Goal: Obtain resource: Download file/media

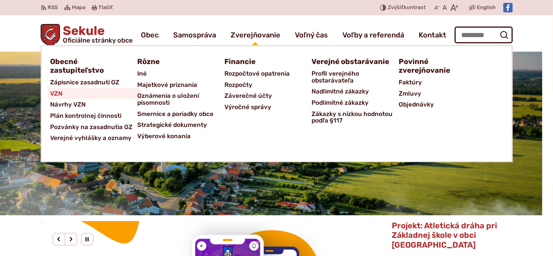
click at [60, 93] on span "VZN" at bounding box center [56, 93] width 12 height 11
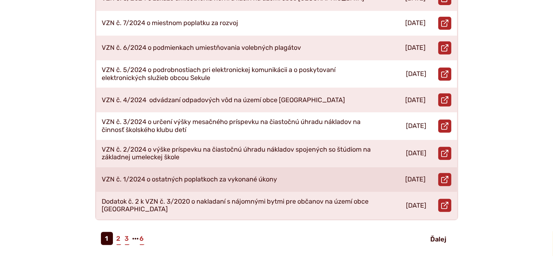
scroll to position [327, 0]
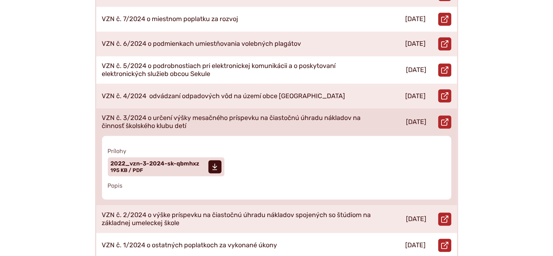
click at [226, 114] on p "VZN č. 3/2024 o určení výšky mesačného príspevku na čiastočnú úhradu nákladov n…" at bounding box center [237, 122] width 270 height 16
click at [170, 160] on span "2022_vzn-3-2024-sk-qbmhxz" at bounding box center [155, 163] width 89 height 6
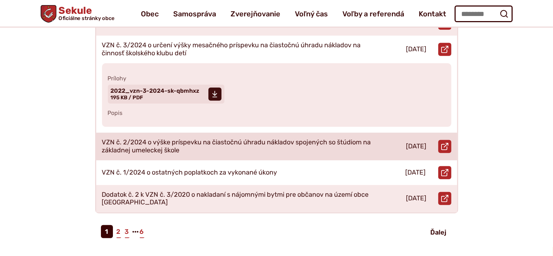
scroll to position [363, 0]
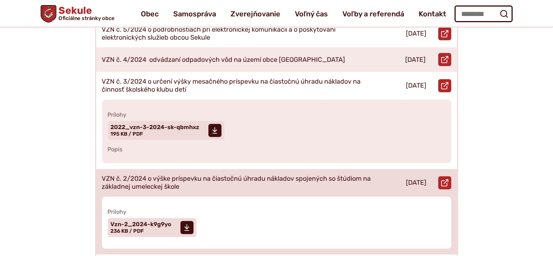
click at [254, 175] on p "VZN č. 2/2024 o výške príspevku na čiastočnú úhradu nákladov spojených so štúdi…" at bounding box center [237, 183] width 270 height 16
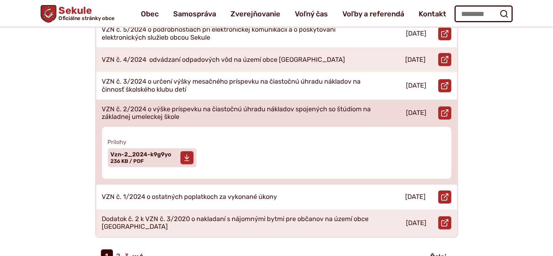
click at [188, 151] on span at bounding box center [186, 157] width 13 height 13
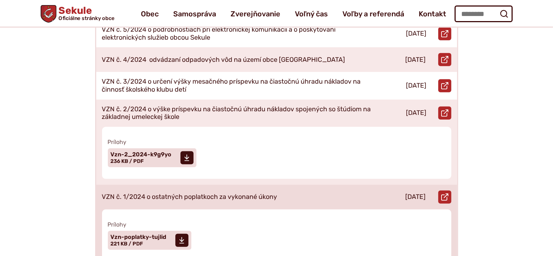
click at [248, 193] on p "VZN č. 1/2024 o ostatných poplatkoch za vykonané úkony" at bounding box center [189, 197] width 175 height 8
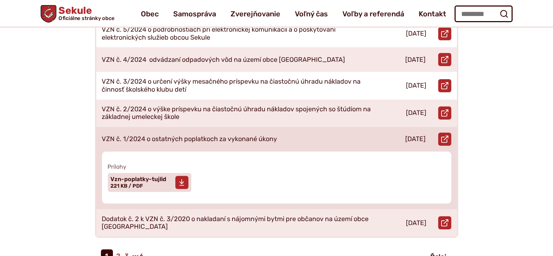
click at [179, 176] on span at bounding box center [181, 182] width 13 height 13
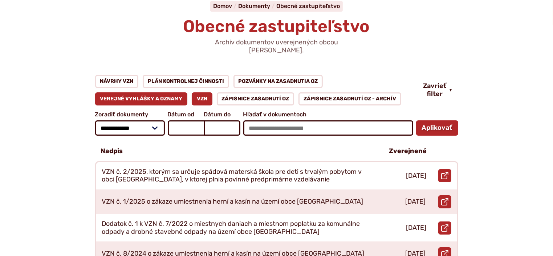
scroll to position [0, 0]
